Goal: Task Accomplishment & Management: Understand process/instructions

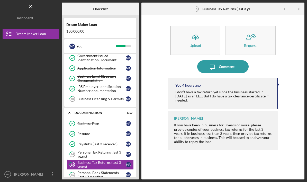
scroll to position [63, 0]
click at [109, 97] on div "Business Licensing & Permits" at bounding box center [101, 99] width 48 height 4
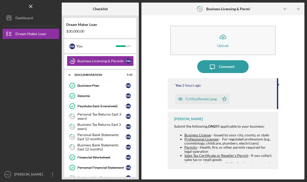
scroll to position [100, 0]
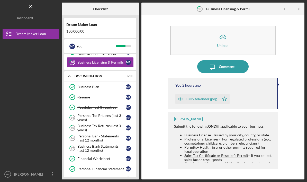
click at [228, 94] on icon "Icon/Star" at bounding box center [224, 99] width 10 height 10
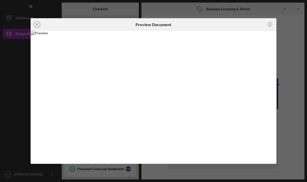
click at [299, 39] on div "Icon/Close Preview Document Icon/Download" at bounding box center [153, 91] width 307 height 182
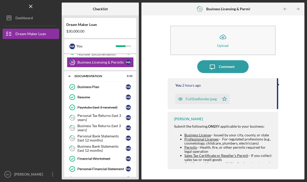
click at [108, 114] on div "Personal Tax Returns (last 3 years)" at bounding box center [101, 118] width 48 height 8
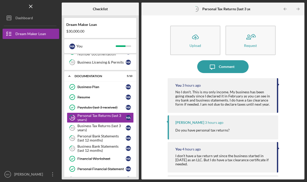
click at [104, 134] on div "Personal Bank Statements (last 12 months)" at bounding box center [101, 138] width 48 height 8
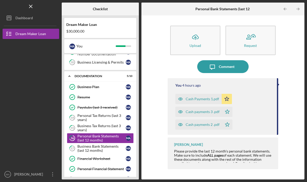
click at [97, 145] on div "Business Bank Statements (last 12 months)" at bounding box center [101, 149] width 48 height 8
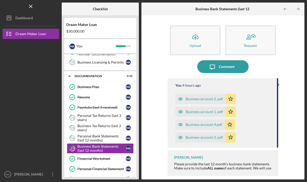
click at [99, 134] on div "Personal Bank Statements (last 12 months)" at bounding box center [101, 138] width 48 height 8
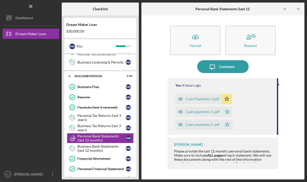
click at [117, 114] on div "Personal Tax Returns (last 3 years)" at bounding box center [101, 118] width 48 height 8
